Goal: Task Accomplishment & Management: Use online tool/utility

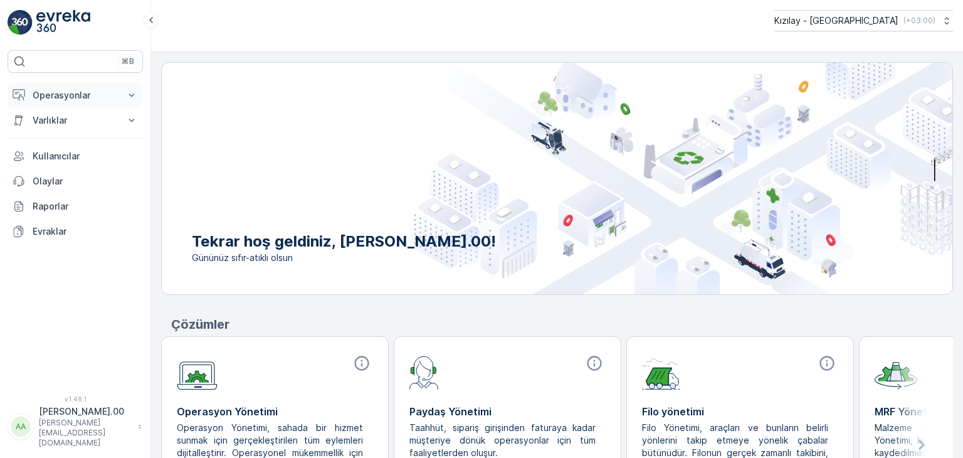
click at [62, 93] on p "Operasyonlar" at bounding box center [75, 95] width 85 height 13
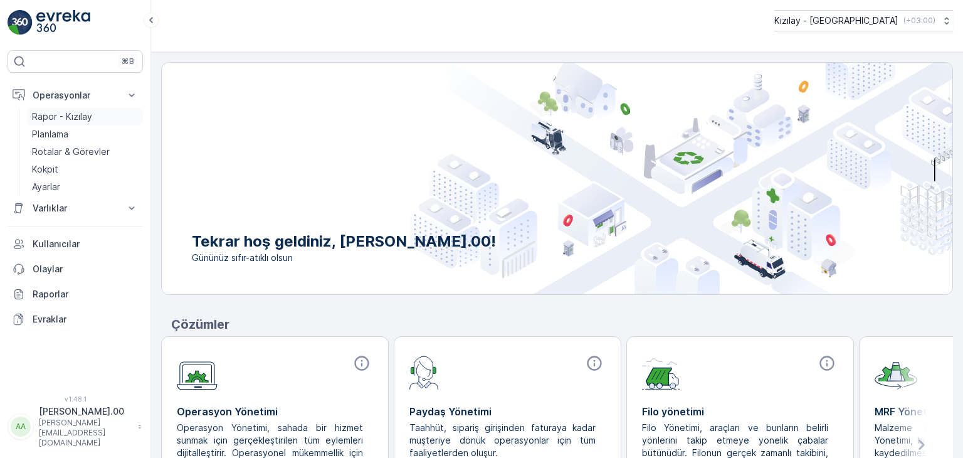
click at [85, 121] on p "Rapor - Kızılay" at bounding box center [62, 116] width 60 height 13
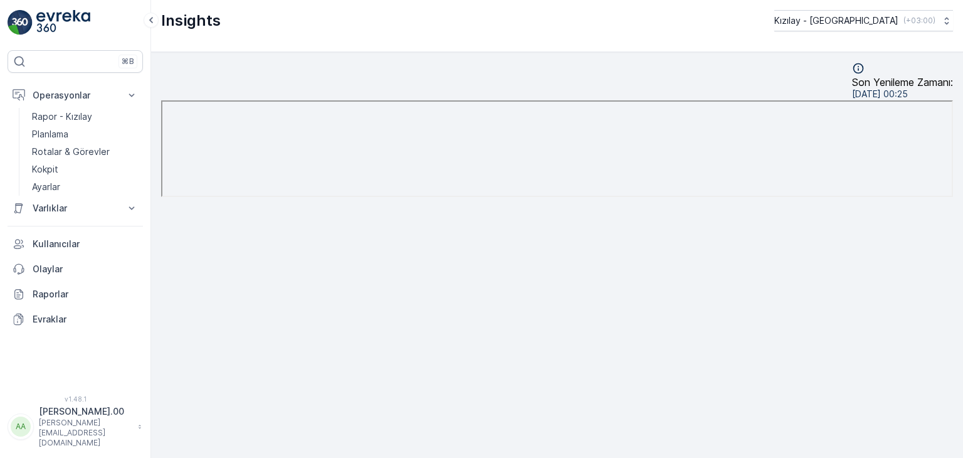
scroll to position [13, 0]
click at [68, 111] on p "Rapor - Kızılay" at bounding box center [62, 116] width 60 height 13
click at [94, 149] on p "Rotalar & Görevler" at bounding box center [71, 151] width 78 height 13
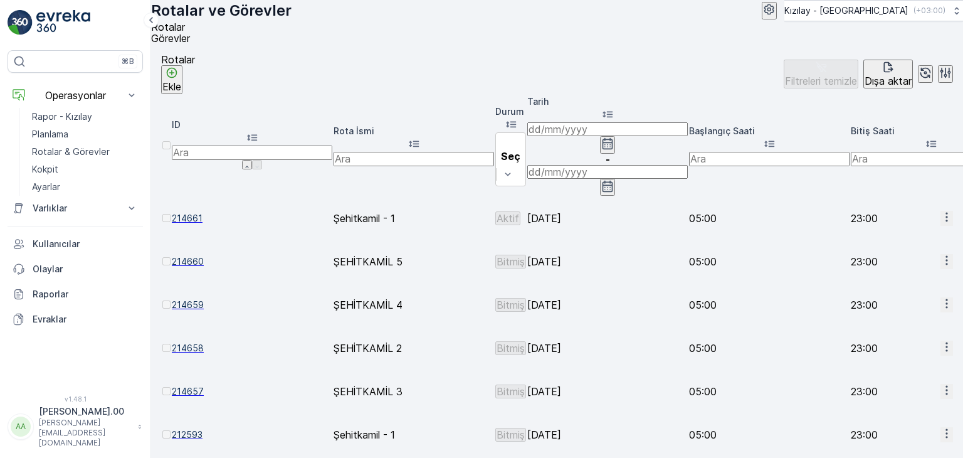
click at [940, 240] on td at bounding box center [946, 261] width 13 height 42
click at [940, 254] on icon "button" at bounding box center [946, 260] width 13 height 13
click at [905, 226] on span "Rota Takibini Görüntüle" at bounding box center [914, 229] width 98 height 13
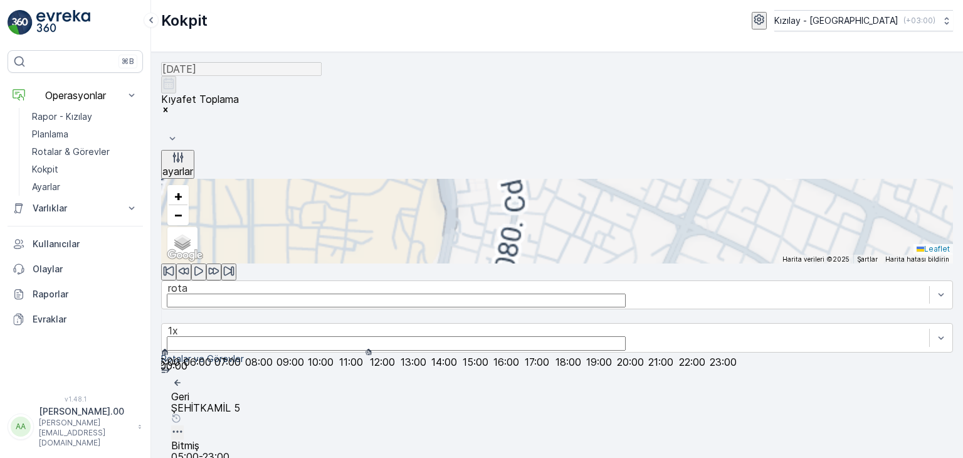
drag, startPoint x: 411, startPoint y: 224, endPoint x: 574, endPoint y: 339, distance: 199.7
click at [568, 352] on div "20933331 + − Uydu Yol haritası Arazi Karışık Leaflet Klavye kısayolları Harita …" at bounding box center [557, 266] width 792 height 174
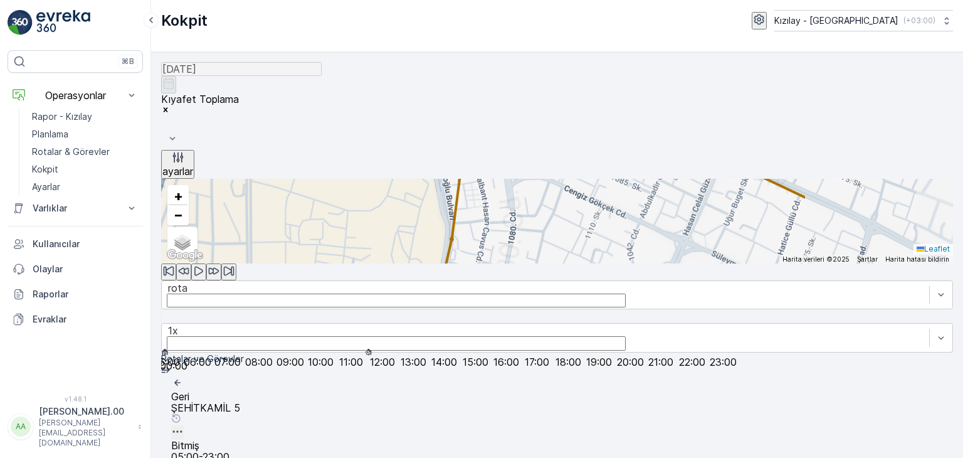
drag, startPoint x: 596, startPoint y: 266, endPoint x: 580, endPoint y: 323, distance: 59.3
click at [586, 263] on div "20933331 + − Uydu Yol haritası Arazi Karışık Leaflet Klavye kısayolları Harita …" at bounding box center [557, 221] width 792 height 85
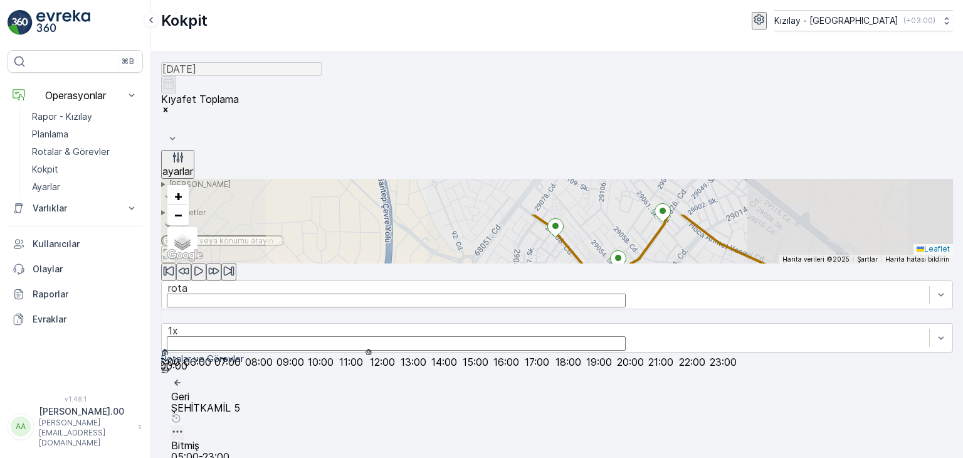
drag, startPoint x: 497, startPoint y: 224, endPoint x: 506, endPoint y: 285, distance: 62.2
click at [506, 263] on div "2 20933331 + − Uydu Yol haritası Arazi Karışık Leaflet Klavye kısayolları Harit…" at bounding box center [557, 221] width 792 height 85
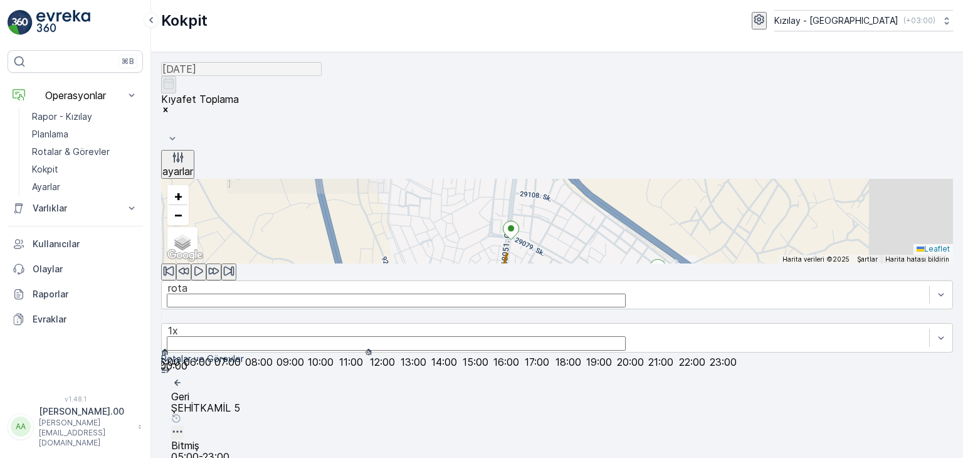
drag, startPoint x: 567, startPoint y: 313, endPoint x: 559, endPoint y: 327, distance: 16.6
click at [559, 263] on div "2 20933331 + − Uydu Yol haritası Arazi Karışık Leaflet Klavye kısayolları Harit…" at bounding box center [557, 221] width 792 height 85
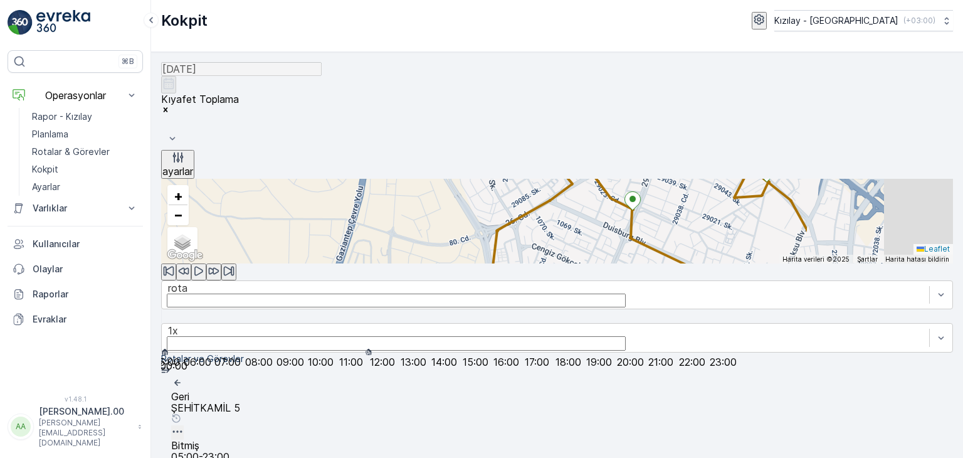
drag, startPoint x: 550, startPoint y: 336, endPoint x: 565, endPoint y: 135, distance: 201.2
click at [565, 179] on div "2 20933331 + − Uydu Yol haritası Arazi Karışık Leaflet Klavye kısayolları Harit…" at bounding box center [557, 221] width 792 height 85
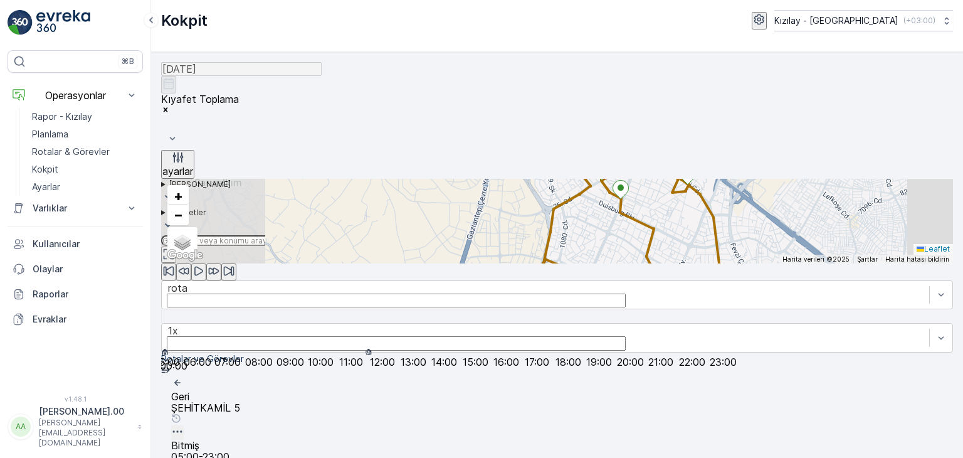
drag, startPoint x: 509, startPoint y: 282, endPoint x: 594, endPoint y: 199, distance: 119.3
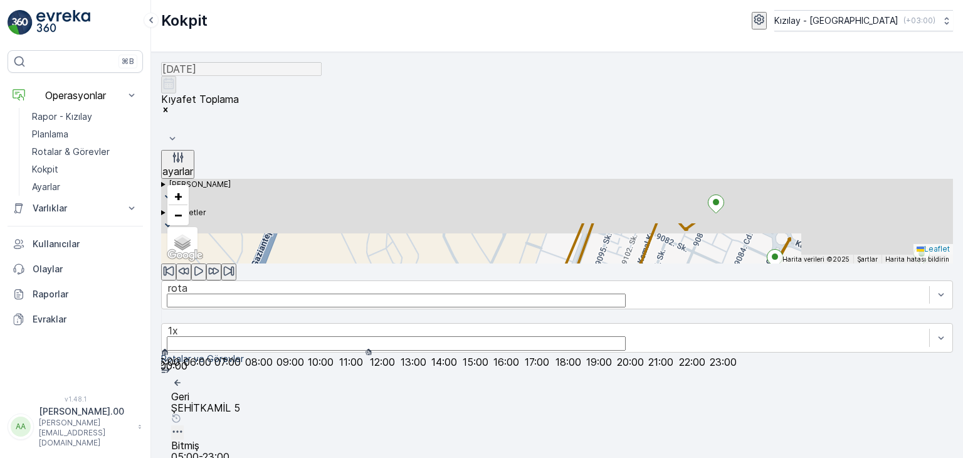
drag, startPoint x: 551, startPoint y: 214, endPoint x: 544, endPoint y: 281, distance: 68.1
click at [544, 263] on div "+ − Uydu Yol haritası Arazi Karışık Leaflet Klavye kısayolları Harita Verileri …" at bounding box center [557, 221] width 792 height 85
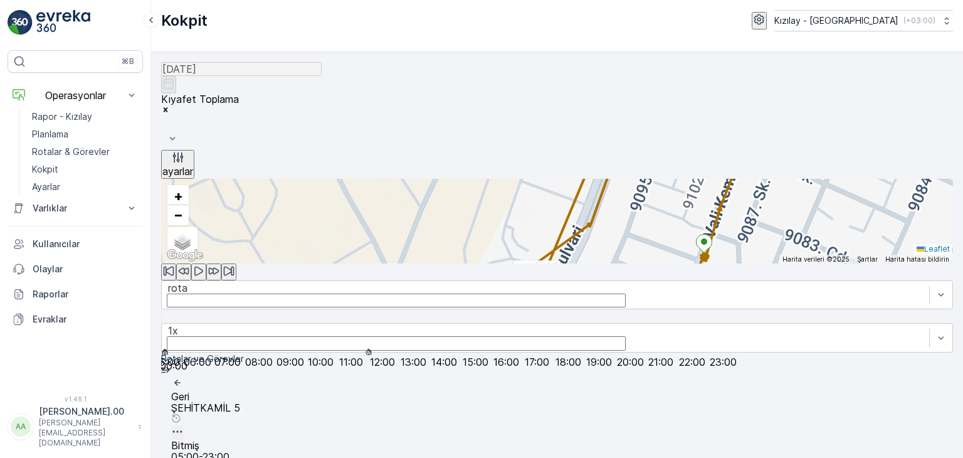
click at [538, 275] on icon at bounding box center [535, 284] width 16 height 18
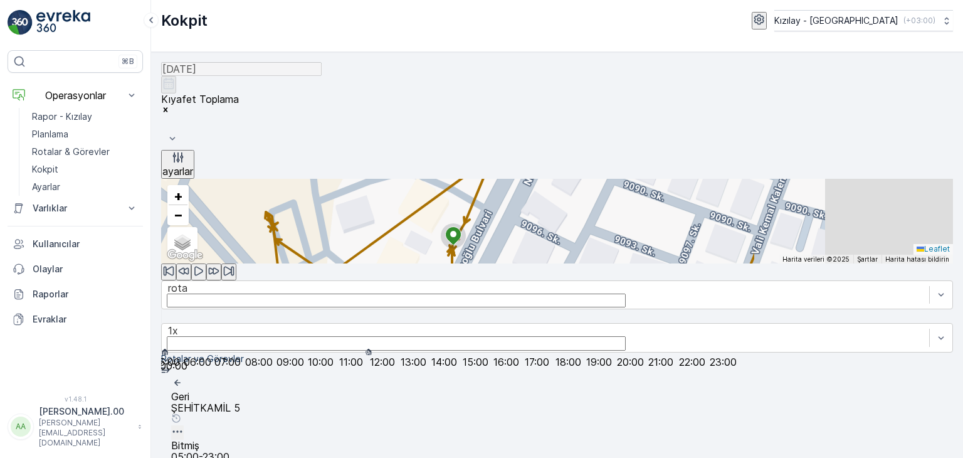
drag, startPoint x: 550, startPoint y: 269, endPoint x: 456, endPoint y: 159, distance: 144.5
click at [457, 179] on div "+ − Uydu Yol haritası Arazi Karışık Leaflet Klavye kısayolları Harita Verileri …" at bounding box center [557, 221] width 792 height 85
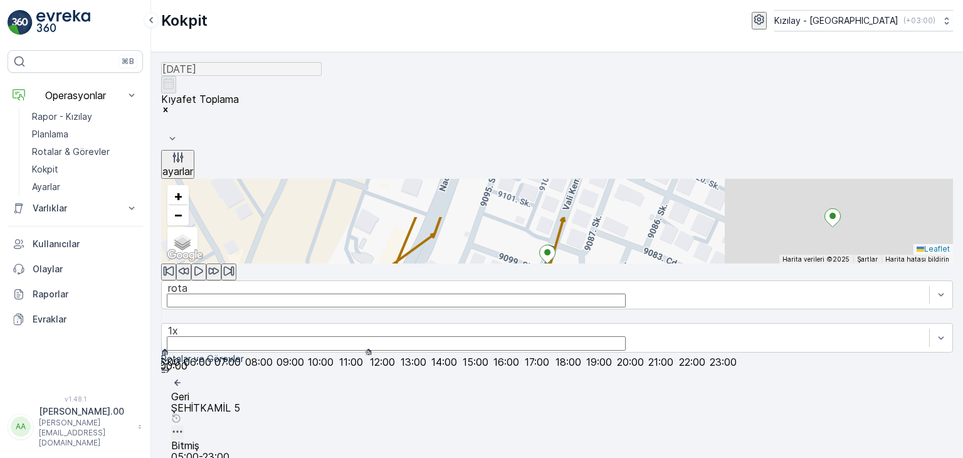
drag, startPoint x: 535, startPoint y: 258, endPoint x: 508, endPoint y: 275, distance: 32.4
click at [480, 376] on icon at bounding box center [483, 385] width 16 height 18
drag, startPoint x: 539, startPoint y: 231, endPoint x: 523, endPoint y: 291, distance: 61.6
click at [523, 263] on div "20933342 + − Uydu Yol haritası Arazi Karışık Leaflet Klavye kısayolları Harita …" at bounding box center [557, 221] width 792 height 85
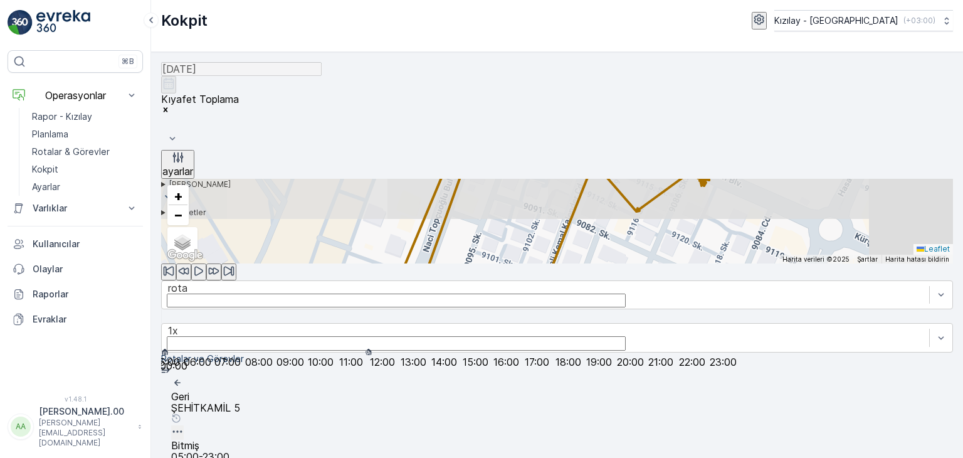
drag, startPoint x: 559, startPoint y: 221, endPoint x: 530, endPoint y: 312, distance: 95.6
click at [534, 263] on div "+ − Uydu Yol haritası Arazi Karışık Leaflet Klavye kısayolları Harita Verileri …" at bounding box center [557, 221] width 792 height 85
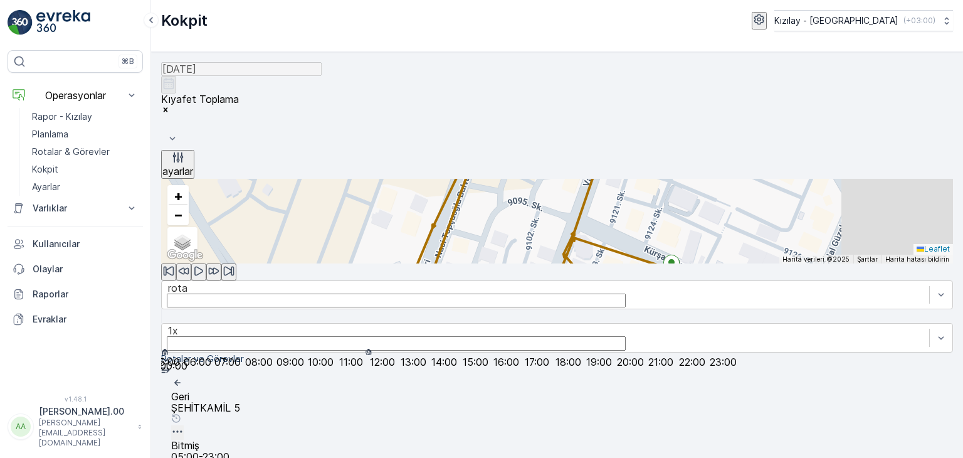
drag, startPoint x: 569, startPoint y: 221, endPoint x: 547, endPoint y: 312, distance: 93.7
click at [547, 263] on div "+ − Uydu Yol haritası Arazi Karışık Leaflet Klavye kısayolları Harita Verileri …" at bounding box center [557, 221] width 792 height 85
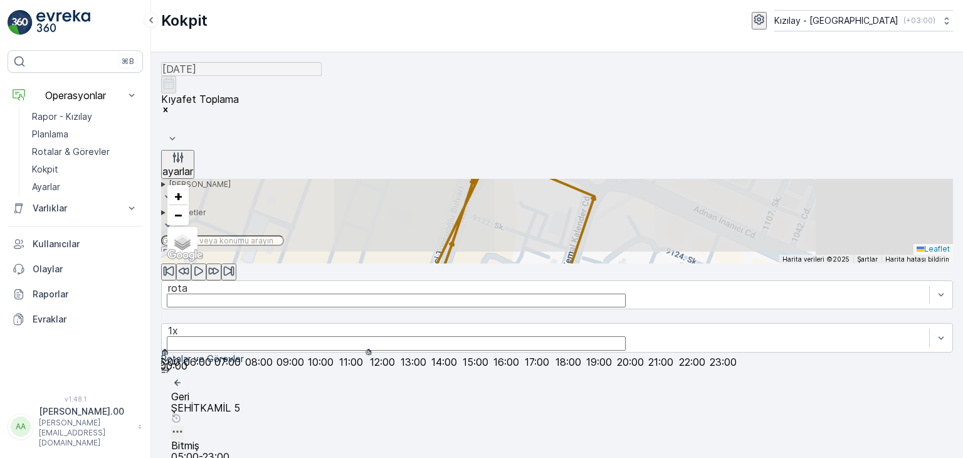
drag, startPoint x: 579, startPoint y: 214, endPoint x: 549, endPoint y: 314, distance: 104.5
click at [550, 263] on div "+ − Uydu Yol haritası Arazi Karışık Leaflet Klavye kısayolları Harita Verileri …" at bounding box center [557, 221] width 792 height 85
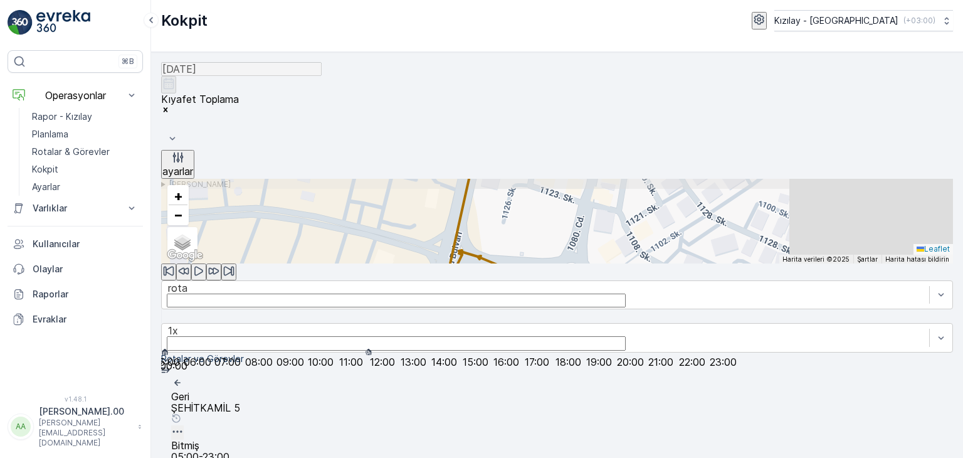
drag, startPoint x: 570, startPoint y: 227, endPoint x: 545, endPoint y: 305, distance: 81.9
click at [545, 263] on div "+ − Uydu Yol haritası Arazi Karışık Leaflet Klavye kısayolları Harita Verileri …" at bounding box center [557, 221] width 792 height 85
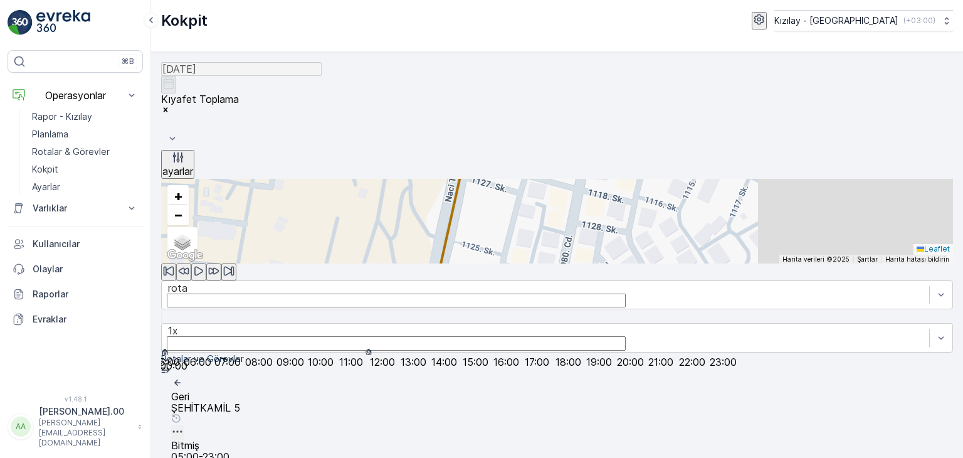
drag, startPoint x: 563, startPoint y: 250, endPoint x: 549, endPoint y: 307, distance: 58.8
click at [554, 263] on div "+ − Uydu Yol haritası Arazi Karışık Leaflet Klavye kısayolları Harita Verileri …" at bounding box center [557, 221] width 792 height 85
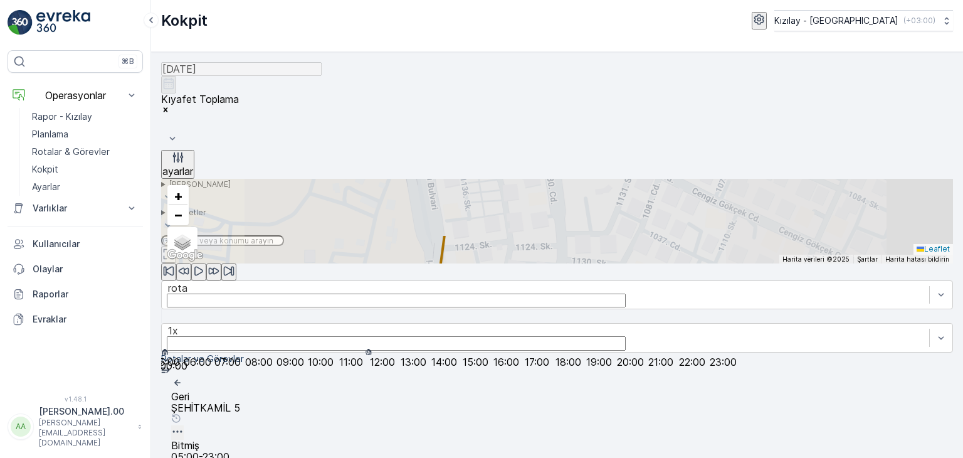
drag, startPoint x: 555, startPoint y: 303, endPoint x: 549, endPoint y: 307, distance: 7.7
click at [549, 263] on div "+ − Uydu Yol haritası Arazi Karışık Leaflet Klavye kısayolları Harita Verileri …" at bounding box center [557, 221] width 792 height 85
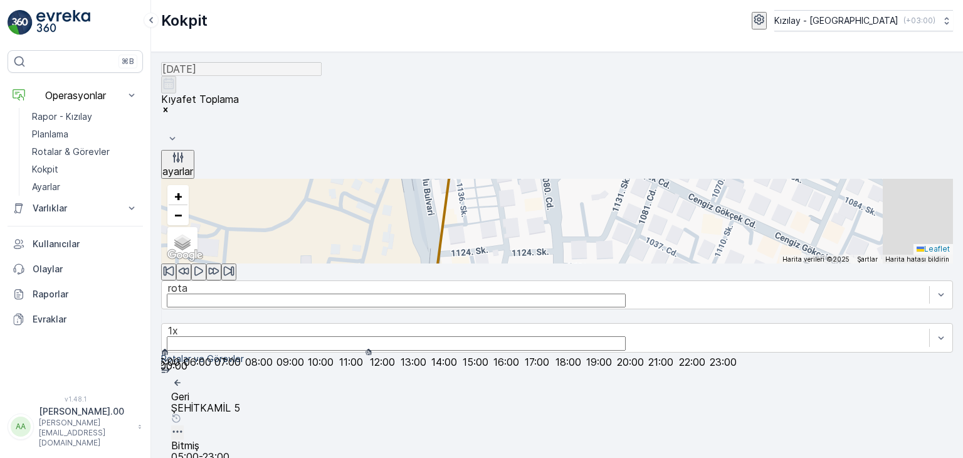
drag, startPoint x: 557, startPoint y: 288, endPoint x: 553, endPoint y: 330, distance: 42.2
click at [553, 263] on div "+ − Uydu Yol haritası Arazi Karışık Leaflet Klavye kısayolları Harita Verileri …" at bounding box center [557, 221] width 792 height 85
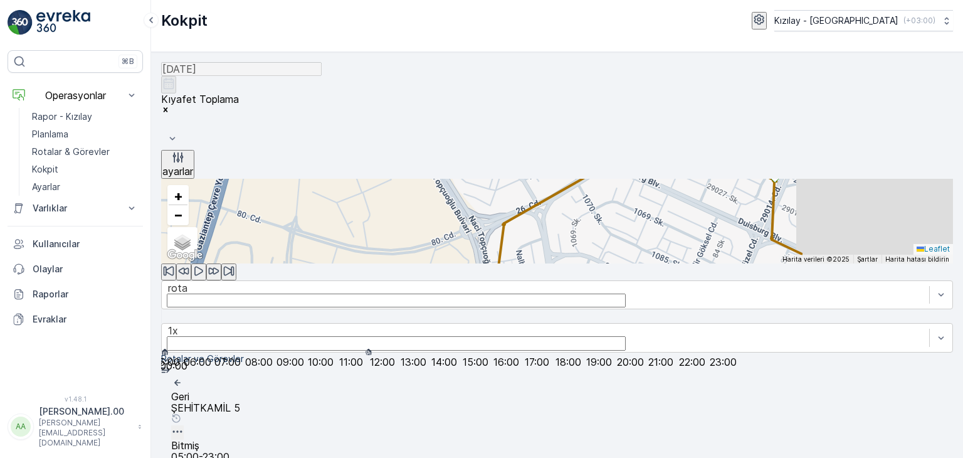
drag, startPoint x: 564, startPoint y: 299, endPoint x: 567, endPoint y: 273, distance: 25.9
click at [567, 263] on div "+ − Uydu Yol haritası Arazi Karışık Leaflet Klavye kısayolları Harita Verileri …" at bounding box center [557, 221] width 792 height 85
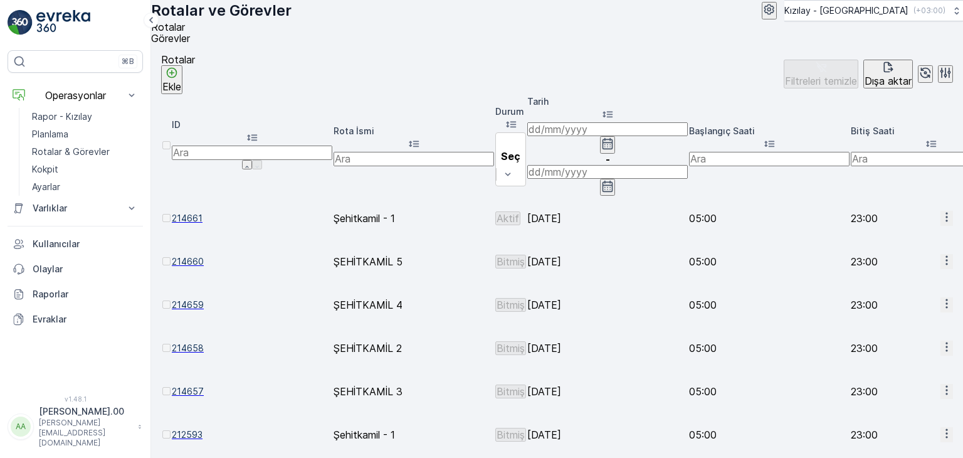
click at [940, 297] on icon "button" at bounding box center [946, 303] width 13 height 13
click at [913, 253] on span "Rota Takibini Görüntüle" at bounding box center [914, 259] width 98 height 13
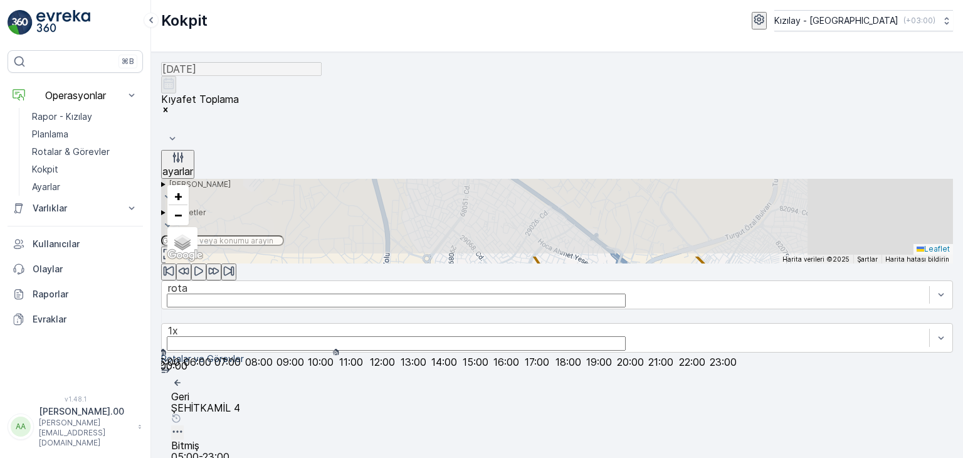
drag, startPoint x: 466, startPoint y: 270, endPoint x: 481, endPoint y: 311, distance: 43.7
click at [481, 263] on div "4 3 3 3 3 + − Uydu Yol haritası Arazi Karışık Leaflet Klavye kısayolları Harita…" at bounding box center [557, 221] width 792 height 85
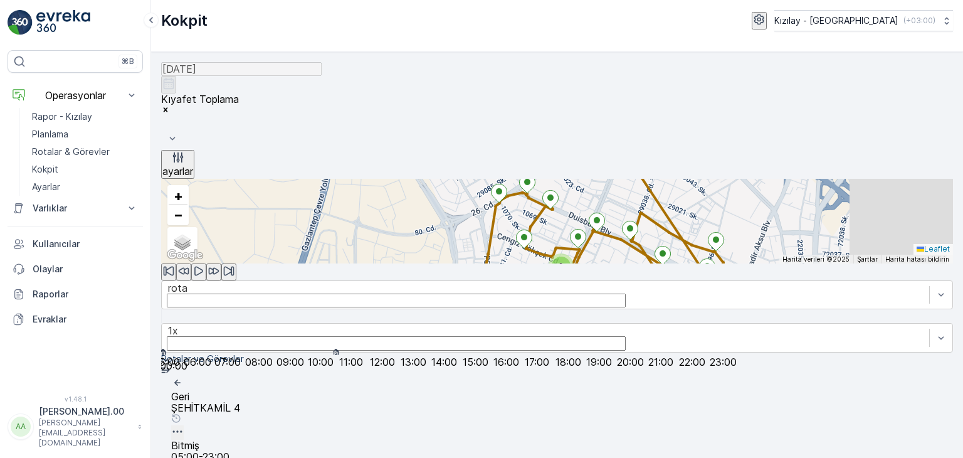
drag, startPoint x: 436, startPoint y: 315, endPoint x: 456, endPoint y: 322, distance: 20.4
click at [456, 263] on div "2 2 + − Uydu Yol haritası Arazi Karışık Leaflet Klavye kısayolları Harita Veril…" at bounding box center [557, 221] width 792 height 85
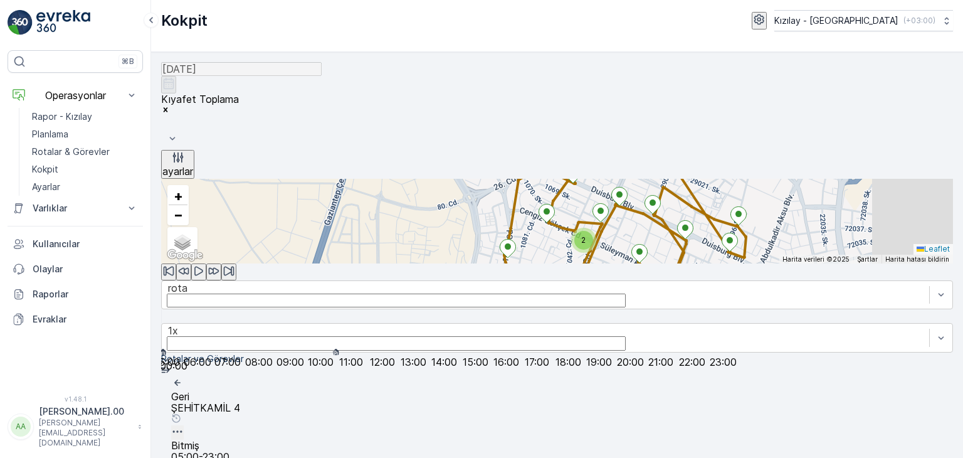
drag, startPoint x: 490, startPoint y: 231, endPoint x: 490, endPoint y: 260, distance: 29.5
click at [490, 260] on div "2 2 + − Uydu Yol haritası Arazi Karışık Leaflet Klavye kısayolları Harita Veril…" at bounding box center [557, 221] width 792 height 85
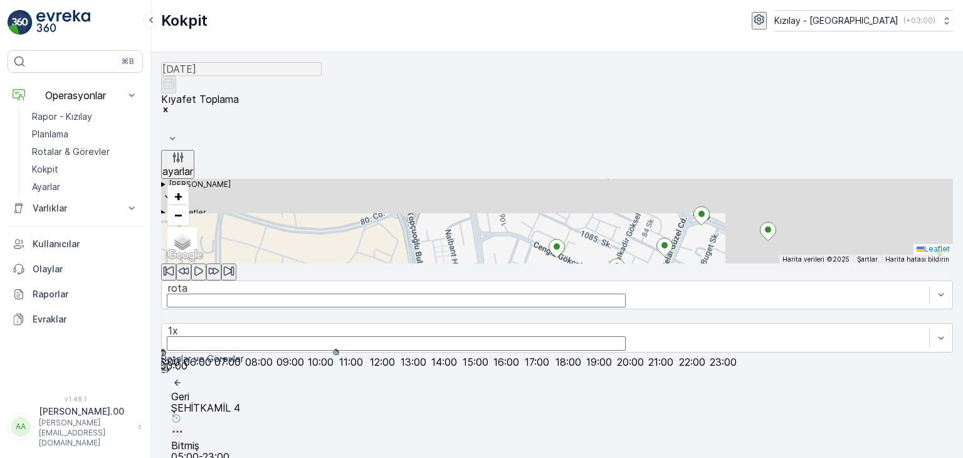
drag, startPoint x: 527, startPoint y: 211, endPoint x: 489, endPoint y: 318, distance: 113.6
click at [489, 263] on div "2 + − Uydu Yol haritası Arazi Karışık Leaflet Klavye kısayolları Harita Veriler…" at bounding box center [557, 221] width 792 height 85
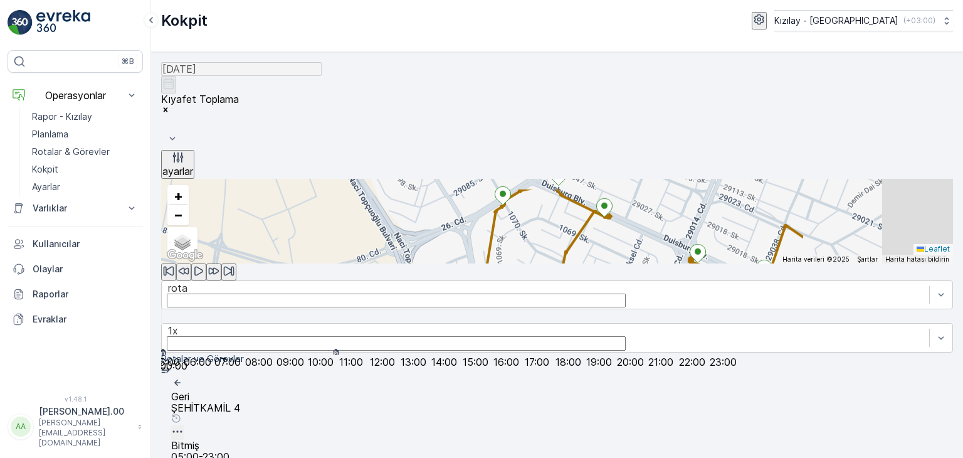
drag, startPoint x: 515, startPoint y: 234, endPoint x: 512, endPoint y: 302, distance: 67.2
click at [512, 263] on div "2 + − Uydu Yol haritası Arazi Karışık Leaflet Klavye kısayolları Harita Veriler…" at bounding box center [557, 221] width 792 height 85
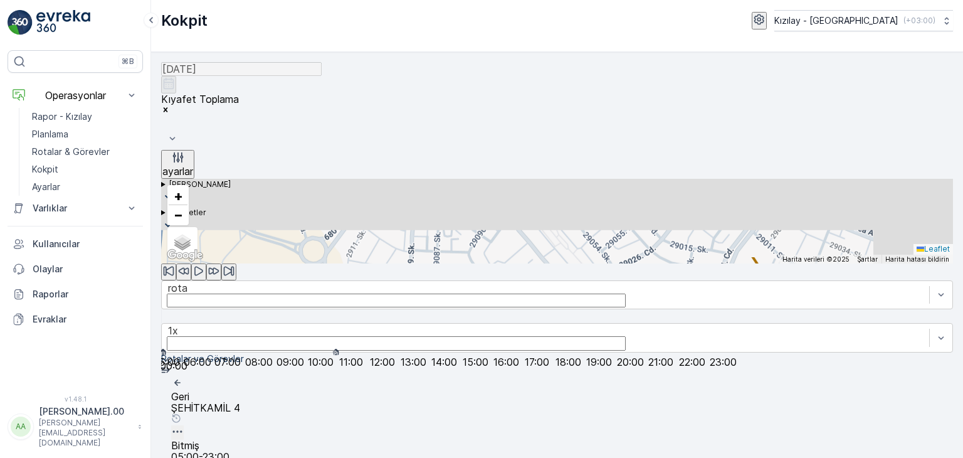
drag, startPoint x: 514, startPoint y: 226, endPoint x: 506, endPoint y: 331, distance: 105.0
click at [506, 263] on div "2 + − Uydu Yol haritası Arazi Karışık Leaflet Klavye kısayolları Harita Veriler…" at bounding box center [557, 221] width 792 height 85
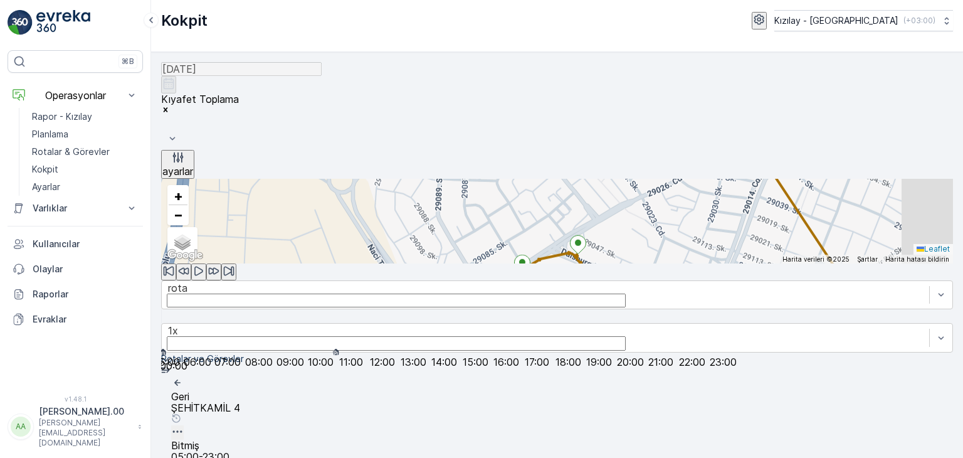
drag, startPoint x: 500, startPoint y: 335, endPoint x: 559, endPoint y: 178, distance: 168.0
click at [559, 179] on div "2 + − Uydu Yol haritası Arazi Karışık Leaflet Klavye kısayolları Harita Veriler…" at bounding box center [557, 221] width 792 height 85
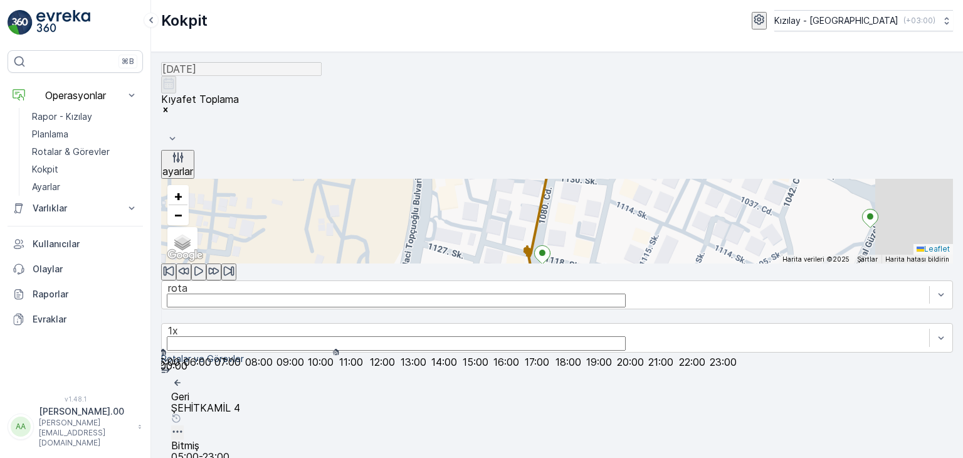
drag, startPoint x: 509, startPoint y: 290, endPoint x: 569, endPoint y: 69, distance: 229.3
click at [569, 69] on div "[DATE] Kıyafet Toplama ayarlar + − Uydu Yol haritası Arazi Karışık Leaflet Klav…" at bounding box center [557, 419] width 792 height 715
click at [547, 234] on div "+ − Uydu Yol haritası Arazi Karışık Leaflet Klavye kısayolları Harita Verileri …" at bounding box center [557, 221] width 792 height 85
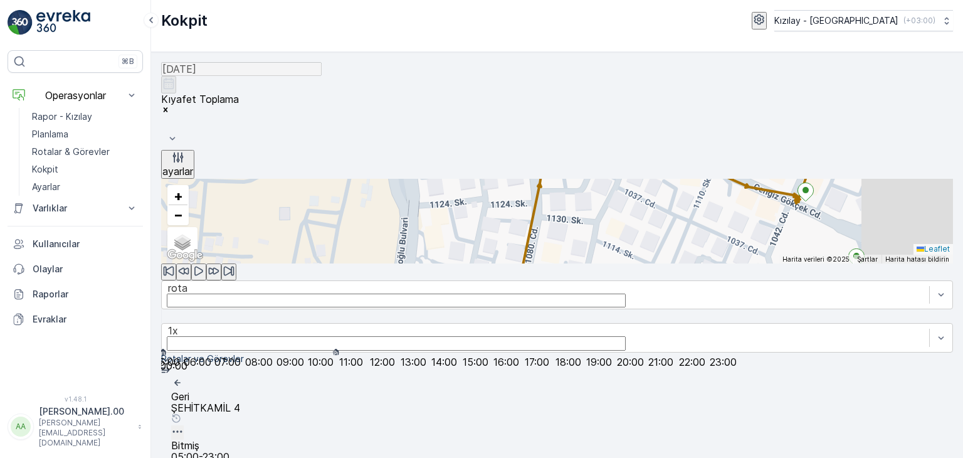
click at [534, 285] on icon at bounding box center [528, 294] width 16 height 18
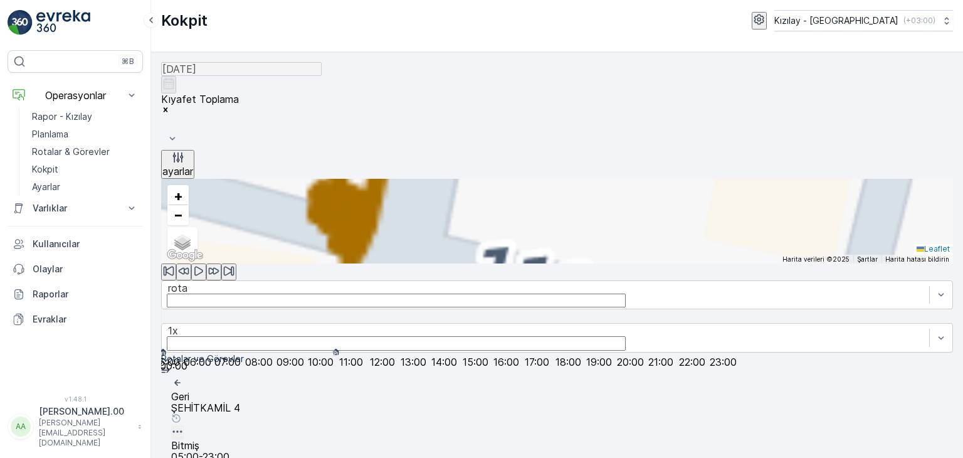
scroll to position [389, 0]
